Goal: Task Accomplishment & Management: Complete application form

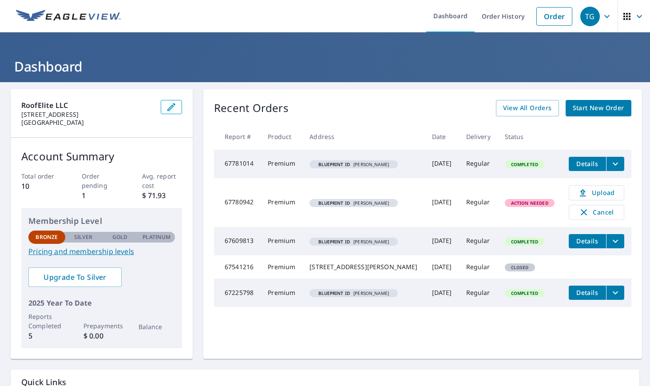
click at [531, 206] on span "Action Needed" at bounding box center [530, 203] width 48 height 6
click at [610, 196] on span "Upload" at bounding box center [596, 192] width 44 height 11
click at [590, 190] on span "Upload" at bounding box center [596, 192] width 44 height 11
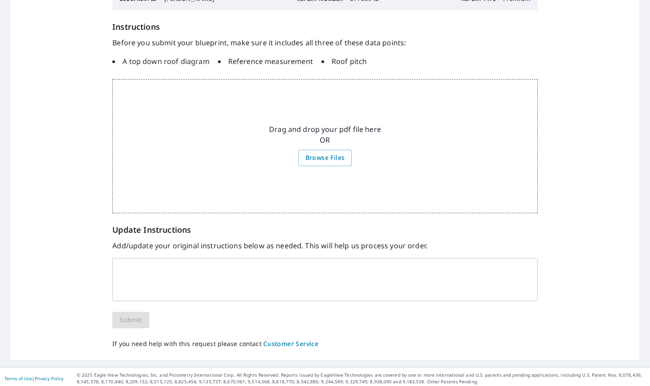
scroll to position [119, 0]
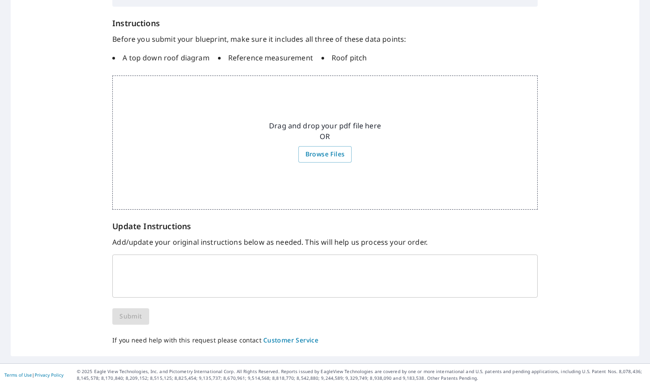
click at [429, 269] on textarea at bounding box center [325, 276] width 413 height 27
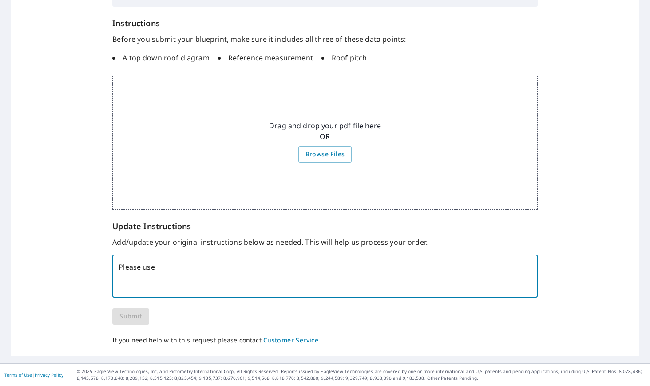
type textarea "Please use"
click at [398, 310] on div "We are having difficulty processing your Premium report because we are missing …" at bounding box center [324, 139] width 425 height 414
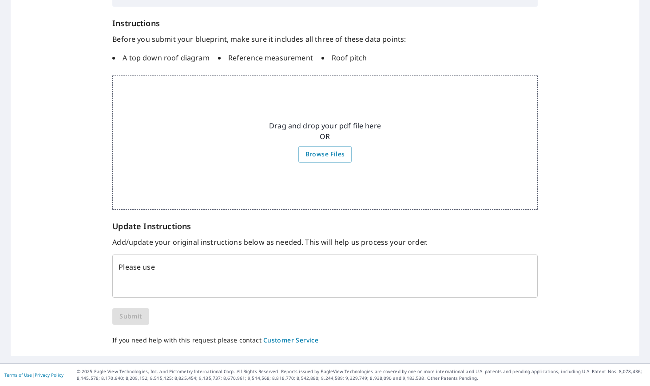
click at [122, 316] on div "We are having difficulty processing your Premium report because we are missing …" at bounding box center [324, 139] width 425 height 414
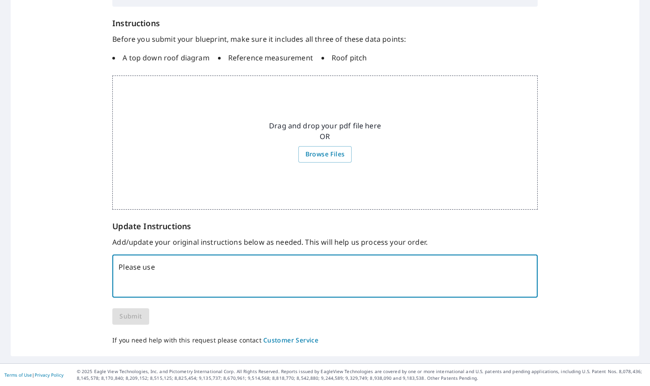
click at [208, 273] on textarea "Please use" at bounding box center [325, 276] width 413 height 27
click at [225, 266] on textarea "Please use" at bounding box center [325, 276] width 413 height 27
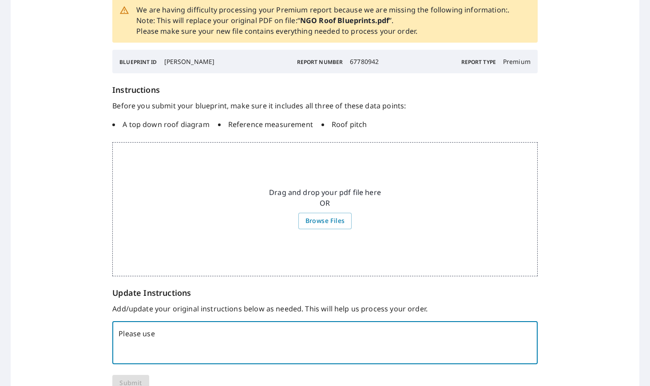
scroll to position [0, 0]
